Goal: Task Accomplishment & Management: Use online tool/utility

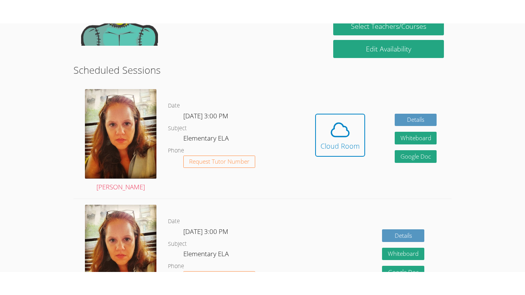
scroll to position [180, 0]
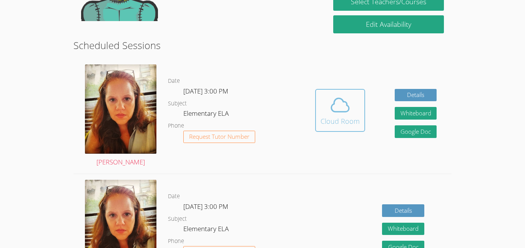
click at [326, 112] on span at bounding box center [339, 105] width 39 height 22
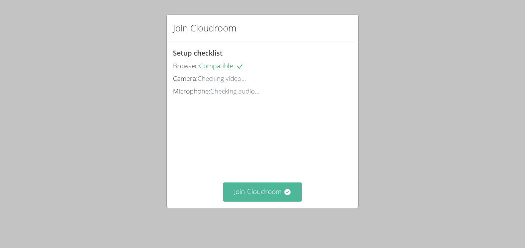
click at [244, 200] on button "Join Cloudroom" at bounding box center [262, 192] width 79 height 19
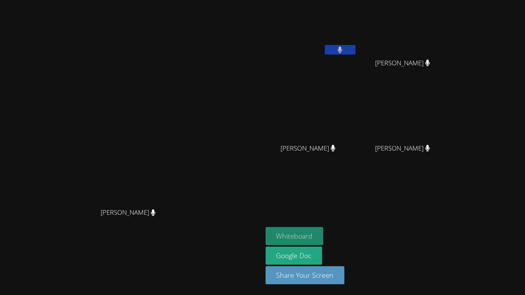
click at [323, 233] on button "Whiteboard" at bounding box center [294, 236] width 58 height 18
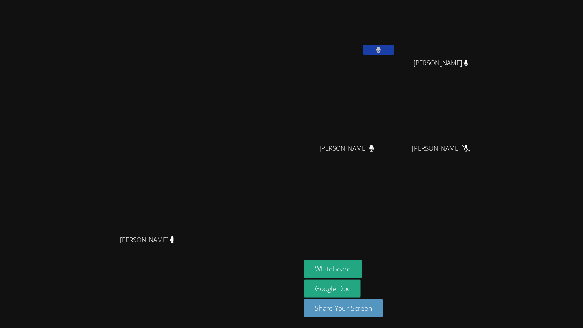
click at [394, 49] on button at bounding box center [378, 50] width 31 height 10
click at [394, 51] on button at bounding box center [378, 50] width 31 height 10
click at [383, 53] on icon at bounding box center [378, 49] width 8 height 7
click at [394, 50] on button at bounding box center [378, 50] width 31 height 10
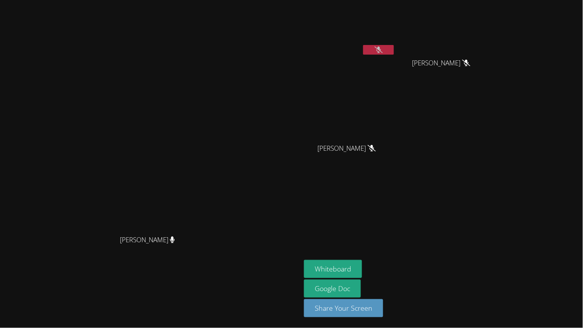
click at [383, 52] on icon at bounding box center [378, 49] width 8 height 7
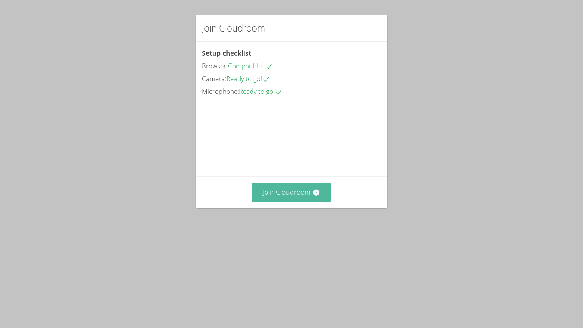
click at [308, 202] on button "Join Cloudroom" at bounding box center [291, 192] width 79 height 19
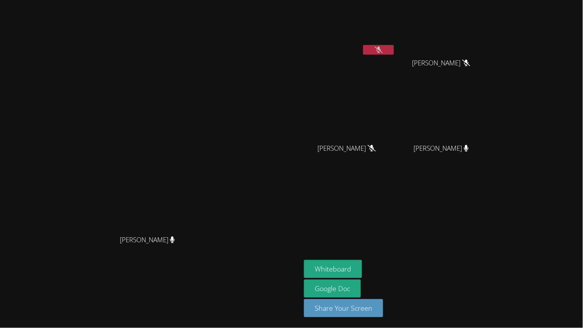
click at [394, 53] on button at bounding box center [378, 50] width 31 height 10
click at [394, 47] on button at bounding box center [378, 50] width 31 height 10
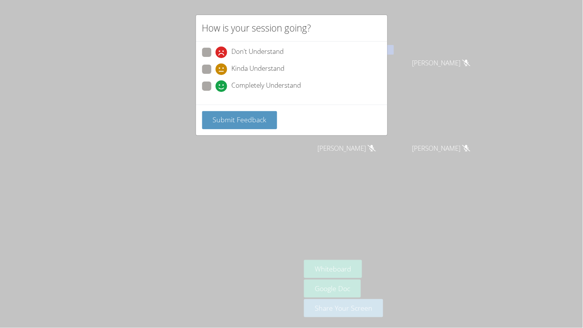
click at [212, 86] on label "Completely Understand" at bounding box center [251, 86] width 99 height 10
click at [215, 86] on input "Completely Understand" at bounding box center [218, 84] width 7 height 7
radio input "true"
click at [214, 106] on div "Submit Feedback" at bounding box center [291, 119] width 191 height 31
click at [215, 115] on span "Submit Feedback" at bounding box center [239, 119] width 54 height 9
